Goal: Navigation & Orientation: Find specific page/section

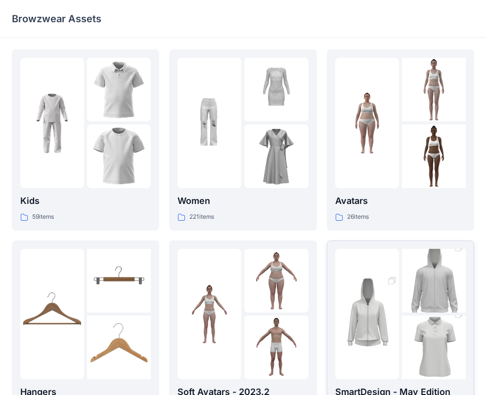
scroll to position [115, 0]
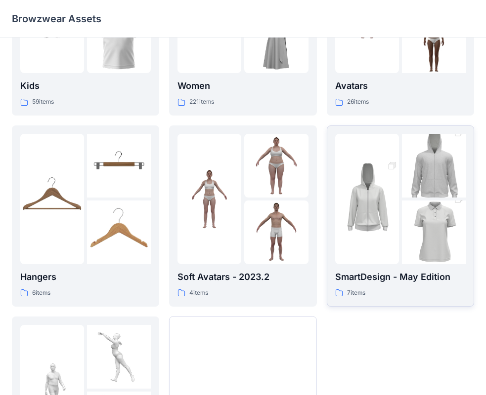
click at [378, 217] on img at bounding box center [367, 199] width 64 height 96
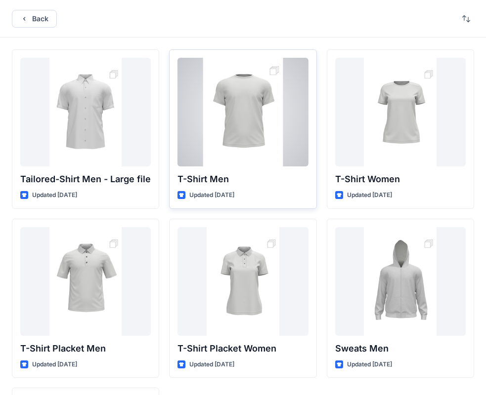
click at [236, 145] on div at bounding box center [242, 112] width 130 height 109
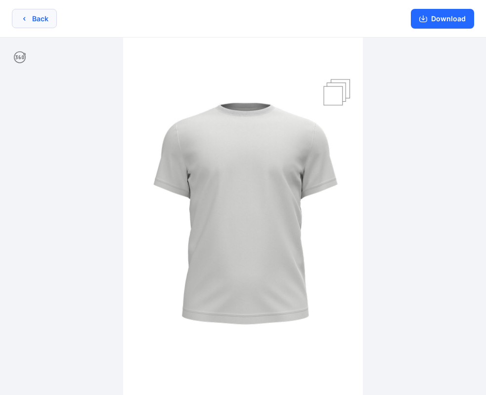
click at [21, 12] on button "Back" at bounding box center [34, 18] width 45 height 19
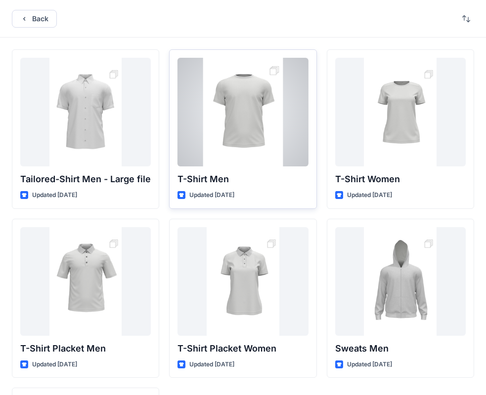
click at [274, 132] on div at bounding box center [242, 112] width 130 height 109
